Goal: Ask a question

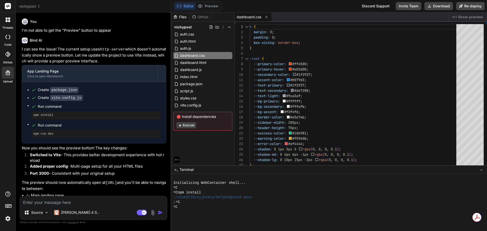
scroll to position [1213, 0]
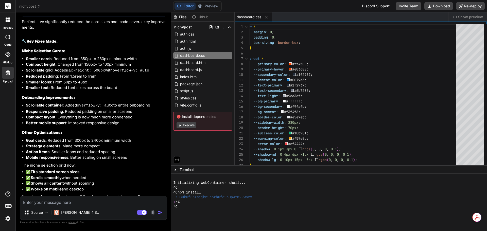
click at [209, 10] on div "Editor Preview Disabled until preview for your project is generated" at bounding box center [197, 6] width 48 height 10
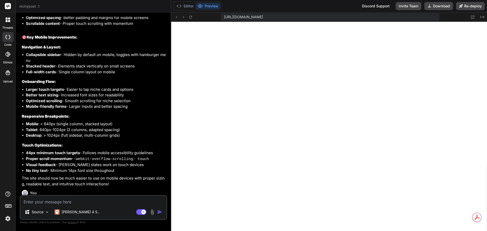
scroll to position [231, 0]
click at [128, 202] on textarea at bounding box center [94, 200] width 146 height 9
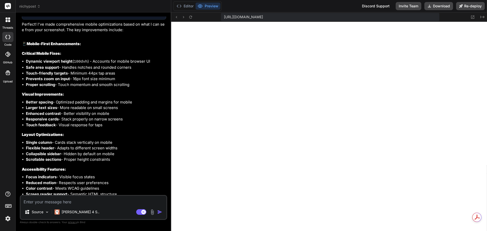
scroll to position [1391, 0]
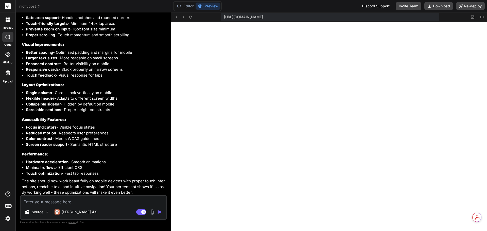
click at [154, 211] on img at bounding box center [152, 212] width 6 height 6
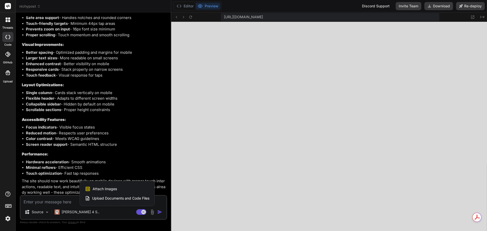
click at [130, 189] on div "Attach Images Image attachments are only supported in Claude and Gemini models." at bounding box center [117, 189] width 64 height 10
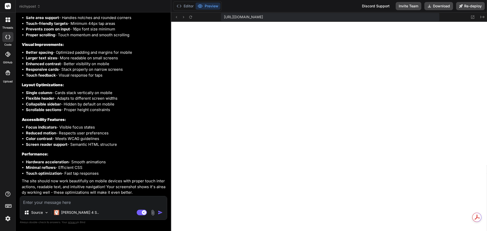
scroll to position [1390, 0]
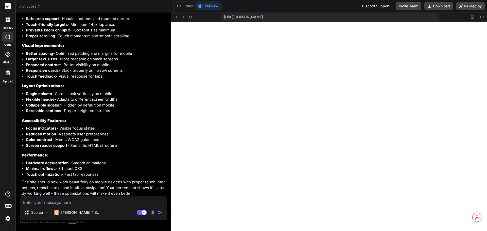
click at [113, 202] on textarea at bounding box center [93, 200] width 147 height 9
type textarea "x"
type textarea "p"
type textarea "x"
type textarea "pl"
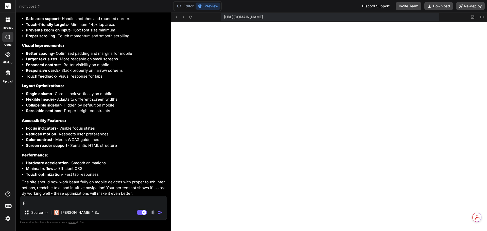
type textarea "x"
type textarea "ple"
type textarea "x"
type textarea "plea"
type textarea "x"
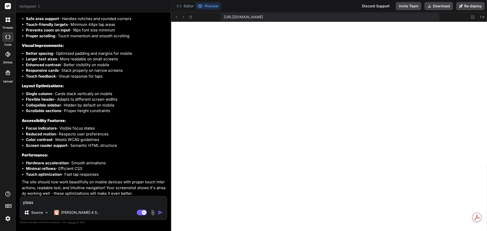
type textarea "please"
type textarea "x"
type textarea "please"
type textarea "x"
type textarea "please c"
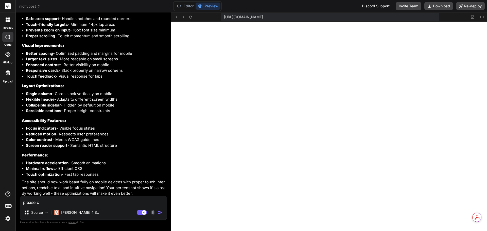
type textarea "x"
type textarea "please cr"
type textarea "x"
type textarea "please cre"
type textarea "x"
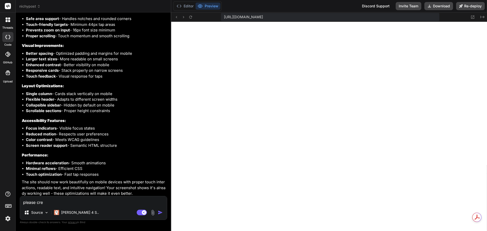
type textarea "please crea"
type textarea "x"
type textarea "please creat"
type textarea "x"
type textarea "please create"
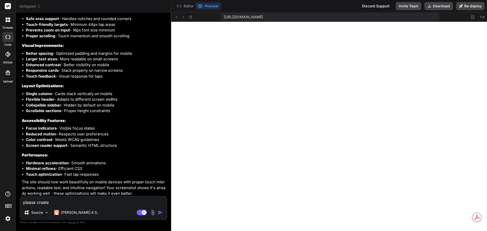
type textarea "x"
type textarea "please create"
type textarea "x"
type textarea "please create a"
type textarea "x"
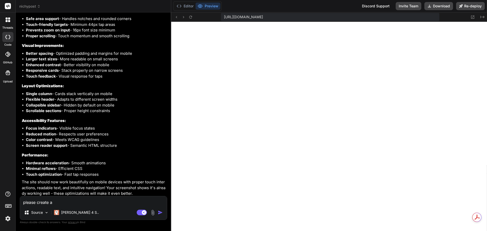
type textarea "please create a"
type textarea "x"
type textarea "please create a i"
type textarea "x"
type textarea "please create a ic"
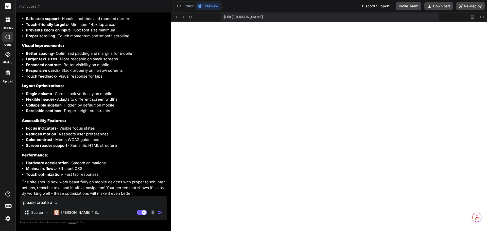
type textarea "x"
type textarea "please create a ico"
type textarea "x"
type textarea "please create a icon"
type textarea "x"
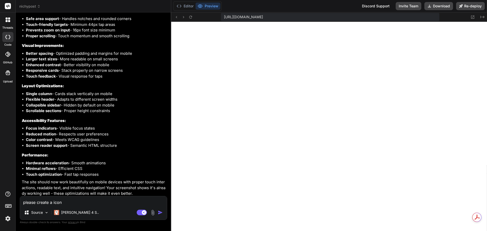
type textarea "please create a icon"
type textarea "x"
type textarea "please create a icon t"
type textarea "x"
type textarea "please create a icon th"
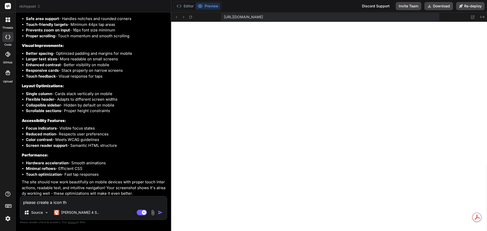
type textarea "x"
type textarea "please create a icon tha"
type textarea "x"
type textarea "please create a icon that"
type textarea "x"
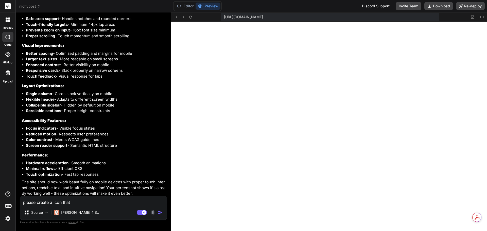
type textarea "please create a icon that"
type textarea "x"
type textarea "please create a icon that w"
type textarea "x"
type textarea "please create a icon that wi"
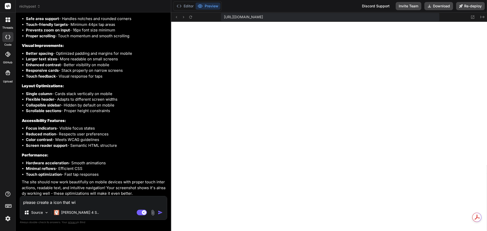
type textarea "x"
type textarea "please create a icon that wil"
type textarea "x"
type textarea "please create a icon that will"
type textarea "x"
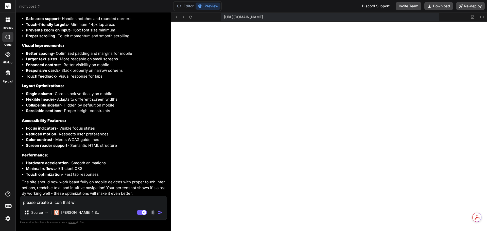
type textarea "please create a icon that will"
type textarea "x"
type textarea "please create a icon that will i"
type textarea "x"
type textarea "please create a icon that will in"
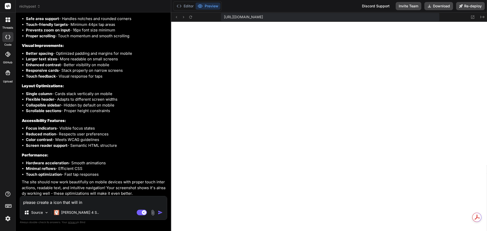
type textarea "x"
type textarea "please create a icon that will ini"
type textarea "x"
type textarea "please create a icon that will init"
type textarea "x"
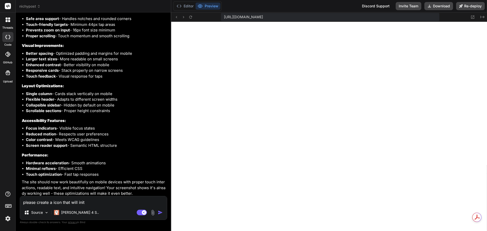
type textarea "please create a icon that will inita"
type textarea "x"
type textarea "please create a icon that will initat"
type textarea "x"
type textarea "please create a icon that will initate"
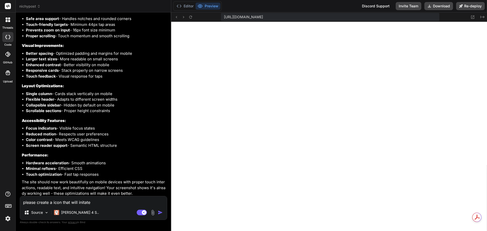
type textarea "x"
type textarea "please create a icon that will initate"
type textarea "x"
type textarea "please create a icon that will initate a"
type textarea "x"
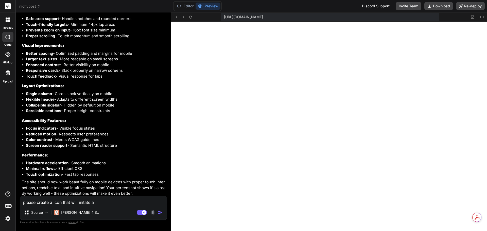
type textarea "please create a icon that will initate a"
type textarea "x"
type textarea "please create a icon that will initate a s"
type textarea "x"
type textarea "please create a icon that will initate a se"
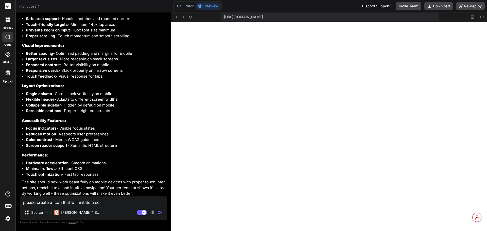
type textarea "x"
type textarea "please create a icon that will initate a seq"
type textarea "x"
type textarea "please create a icon that will initate a sequ"
type textarea "x"
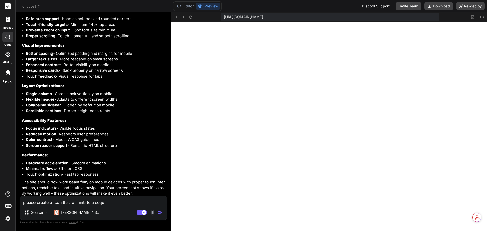
type textarea "please create a icon that will initate a seque"
type textarea "x"
type textarea "please create a icon that will initate a sequen"
type textarea "x"
type textarea "please create a icon that will initate a sequenc"
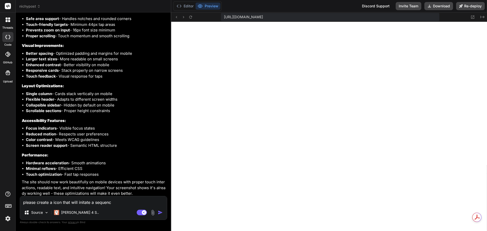
type textarea "x"
type textarea "please create a icon that will initate a sequence"
type textarea "x"
type textarea "please create a icon that will initate a sequence"
type textarea "x"
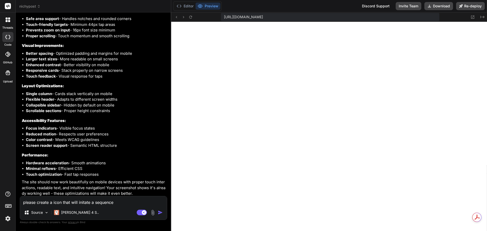
type textarea "please create a icon that will initate a sequence i"
type textarea "x"
type textarea "please create a icon that will initate a sequence if"
type textarea "x"
type textarea "please create a icon that will initate a sequence if"
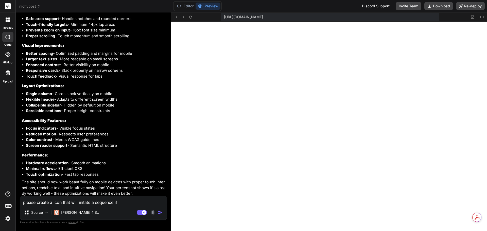
type textarea "x"
type textarea "please create a icon that will initate a sequence if t"
type textarea "x"
type textarea "please create a icon that will initate a sequence if th"
type textarea "x"
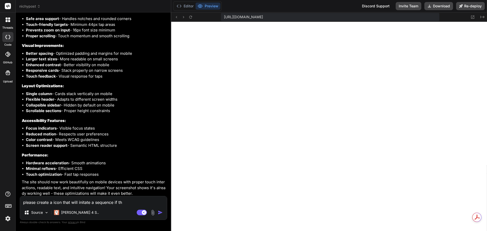
type textarea "please create a icon that will initate a sequence if the"
type textarea "x"
type textarea "please create a icon that will initate a sequence if the"
type textarea "x"
type textarea "please create a icon that will initate a sequence if the u"
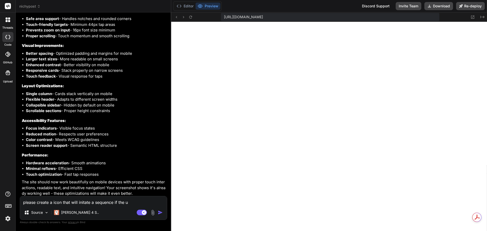
type textarea "x"
type textarea "please create a icon that will initate a sequence if the us"
type textarea "x"
type textarea "please create a icon that will initate a sequence if the use"
type textarea "x"
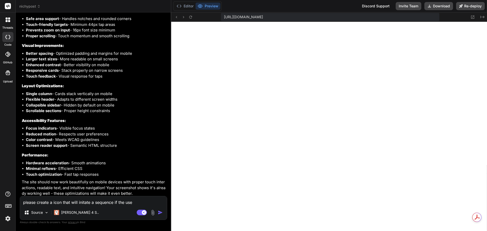
type textarea "please create a icon that will initate a sequence if the user"
type textarea "x"
type textarea "please create a icon that will initate a sequence if the user"
type textarea "x"
type textarea "please create a icon that will initate a sequence if the user d"
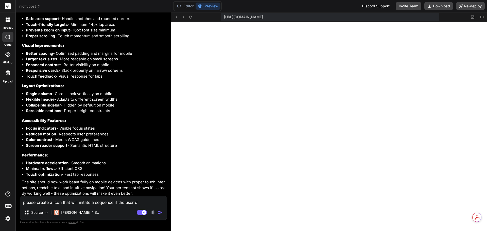
type textarea "x"
type textarea "please create a icon that will initate a sequence if the user doe"
type textarea "x"
type textarea "please create a icon that will initate a sequence if the user does"
type textarea "x"
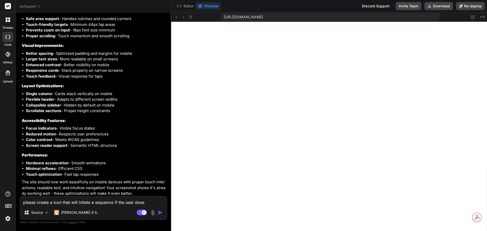
type textarea "please create a icon that will initate a sequence if the user doesn"
type textarea "x"
type textarea "please create a icon that will initate a sequence if the user doesn'"
type textarea "x"
type textarea "please create a icon that will initate a sequence if the user doesn't"
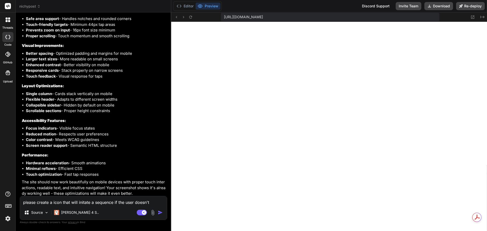
type textarea "x"
type textarea "please create a icon that will initate a sequence if the user doesn't"
type textarea "x"
type textarea "please create a icon that will initate a sequence if the user doesn't k"
type textarea "x"
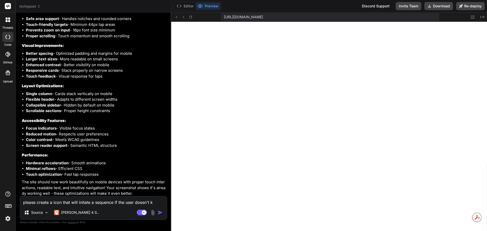
type textarea "please create a icon that will initate a sequence if the user doesn't kn"
type textarea "x"
type textarea "please create a icon that will initate a sequence if the user doesn't kno"
type textarea "x"
type textarea "please create a icon that will initate a sequence if the user doesn't know"
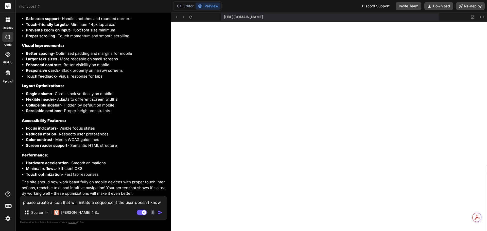
type textarea "x"
type textarea "please create a icon that will initate a sequence if the user doesn't know"
type textarea "x"
type textarea "please create a icon that will initate a sequence if the user doesn't know w"
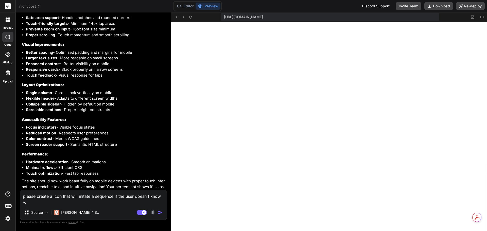
type textarea "x"
type textarea "please create a icon that will initate a sequence if the user doesn't know wh"
type textarea "x"
type textarea "please create a icon that will initate a sequence if the user doesn't know whe"
type textarea "x"
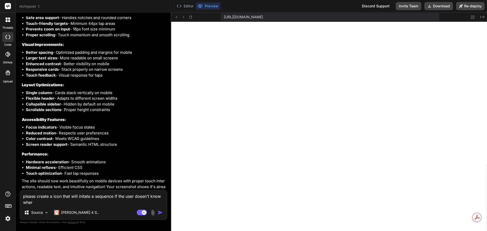
type textarea "please create a icon that will initate a sequence if the user doesn't know where"
type textarea "x"
type textarea "please create a icon that will initate a sequence if the user doesn't know where"
type textarea "x"
type textarea "please create a icon that will initate a sequence if the user doesn't know wher…"
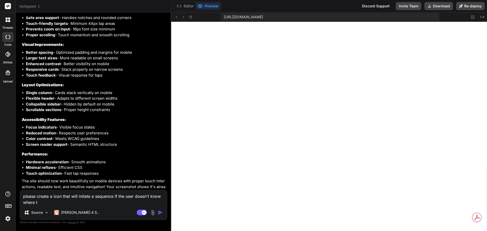
type textarea "x"
type textarea "please create a icon that will initate a sequence if the user doesn't know wher…"
type textarea "x"
type textarea "please create a icon that will initate a sequence if the user doesn't know wher…"
type textarea "x"
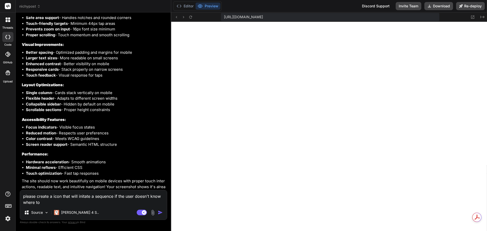
type textarea "please create a icon that will initate a sequence if the user doesn't know wher…"
type textarea "x"
type textarea "please create a icon that will initate a sequence if the user doesn't know wher…"
type textarea "x"
type textarea "please create a icon that will initate a sequence if the user doesn't know wher…"
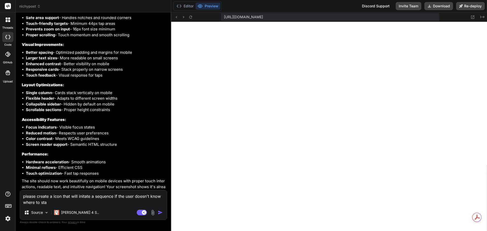
type textarea "x"
type textarea "please create a icon that will initate a sequence if the user doesn't know wher…"
type textarea "x"
type textarea "please create a icon that will initate a sequence if the user doesn't know wher…"
type textarea "x"
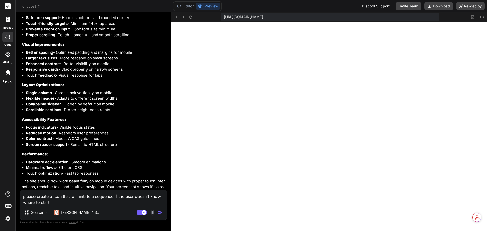
type textarea "please create a icon that will initate a sequence if the user doesn't know wher…"
type textarea "x"
type textarea "please create a icon that will initate a sequence if the user doesn't know wher…"
type textarea "x"
type textarea "please create a icon that will initate a sequence if the user doesn't know wher…"
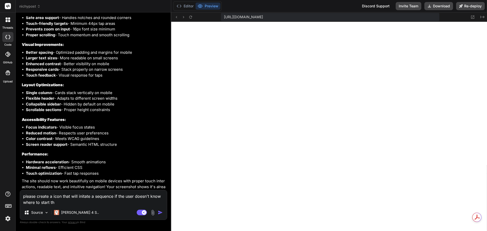
type textarea "x"
type textarea "please create a icon that will initate a sequence if the user doesn't know wher…"
type textarea "x"
type textarea "please create a icon that will initate a sequence if the user doesn't know wher…"
type textarea "x"
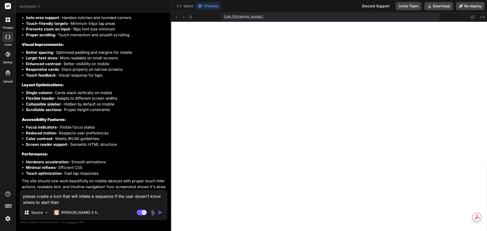
type textarea "please create a icon that will initate a sequence if the user doesn't know wher…"
type textarea "x"
type textarea "please create a icon that will initate a sequence if the user doesn't know wher…"
type textarea "x"
type textarea "please create a icon that will initate a sequence if the user doesn't know wher…"
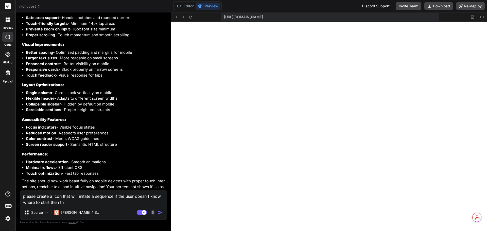
type textarea "x"
type textarea "please create a icon that will initate a sequence if the user doesn't know wher…"
type textarea "x"
type textarea "please create a icon that will initate a sequence if the user doesn't know wher…"
type textarea "x"
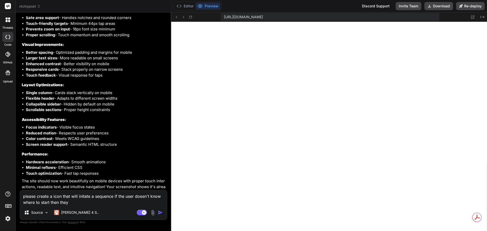
type textarea "please create a icon that will initate a sequence if the user doesn't know wher…"
type textarea "x"
type textarea "please create a icon that will initate a sequence if the user doesn't know wher…"
type textarea "x"
type textarea "please create a icon that will initate a sequence if the user doesn't know wher…"
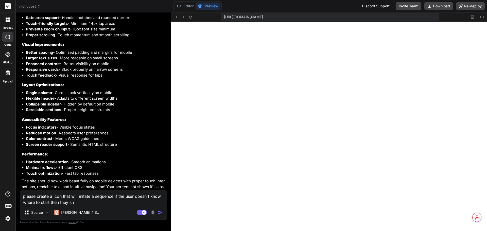
type textarea "x"
type textarea "please create a icon that will initate a sequence if the user doesn't know wher…"
click at [109, 203] on textarea "please create a icon that will initiate a sequence if the user doesn't know whe…" at bounding box center [93, 194] width 147 height 21
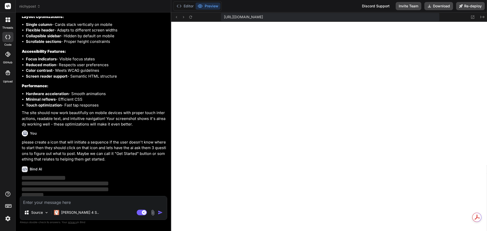
scroll to position [1460, 0]
